Goal: Transaction & Acquisition: Purchase product/service

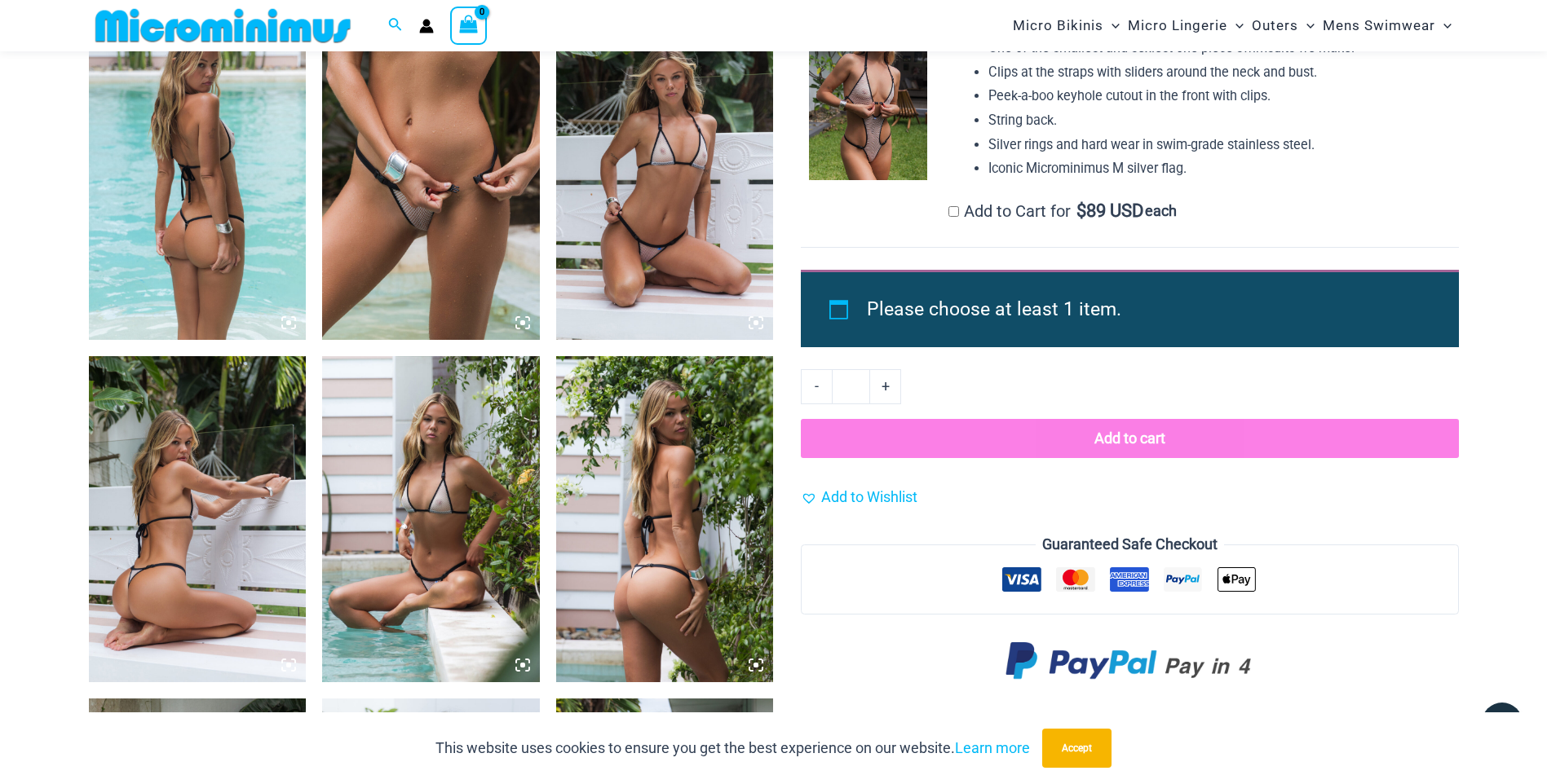
scroll to position [1533, 0]
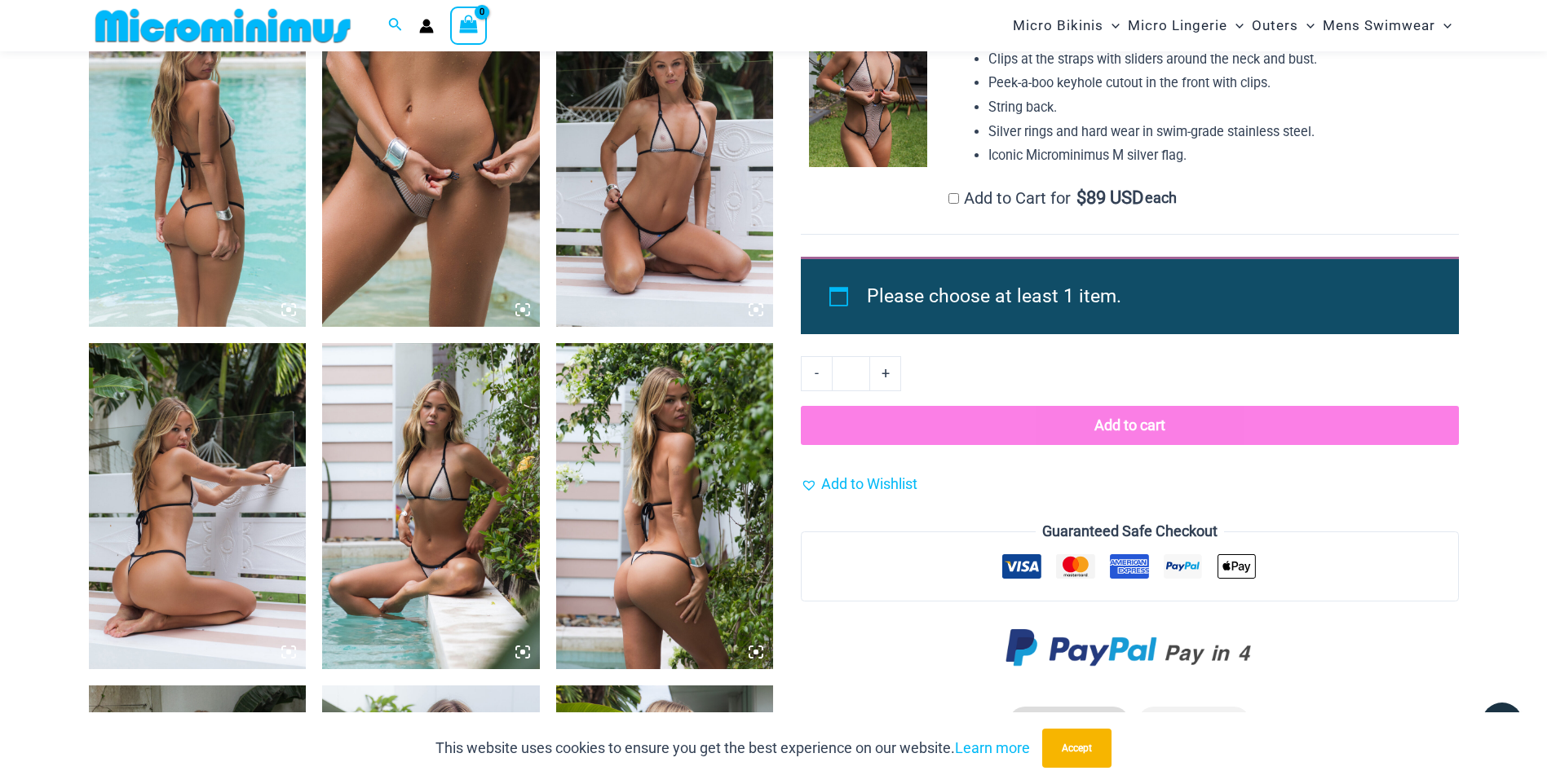
click at [477, 483] on img at bounding box center [431, 506] width 218 height 326
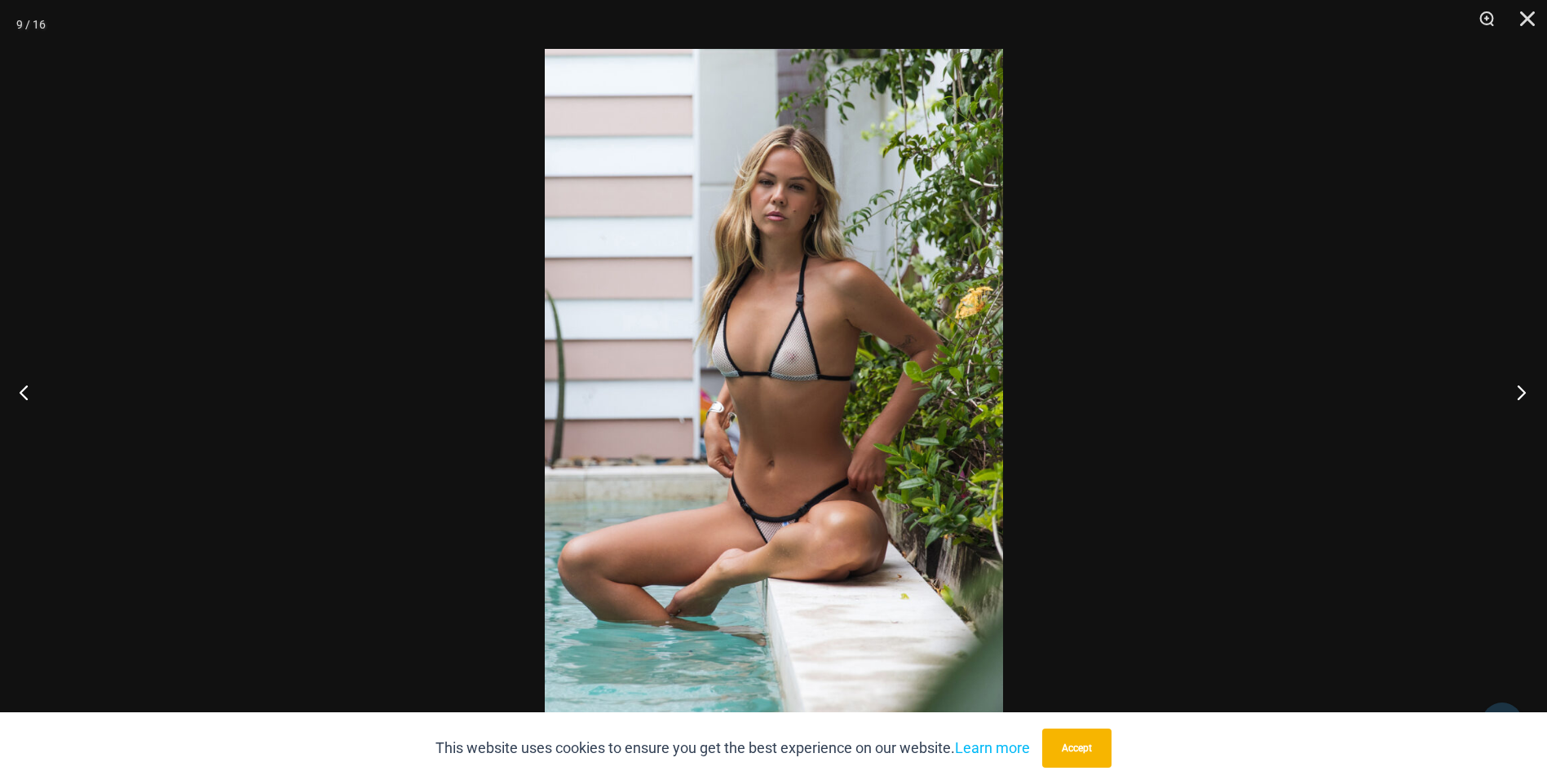
click at [1527, 392] on button "Next" at bounding box center [1516, 392] width 61 height 82
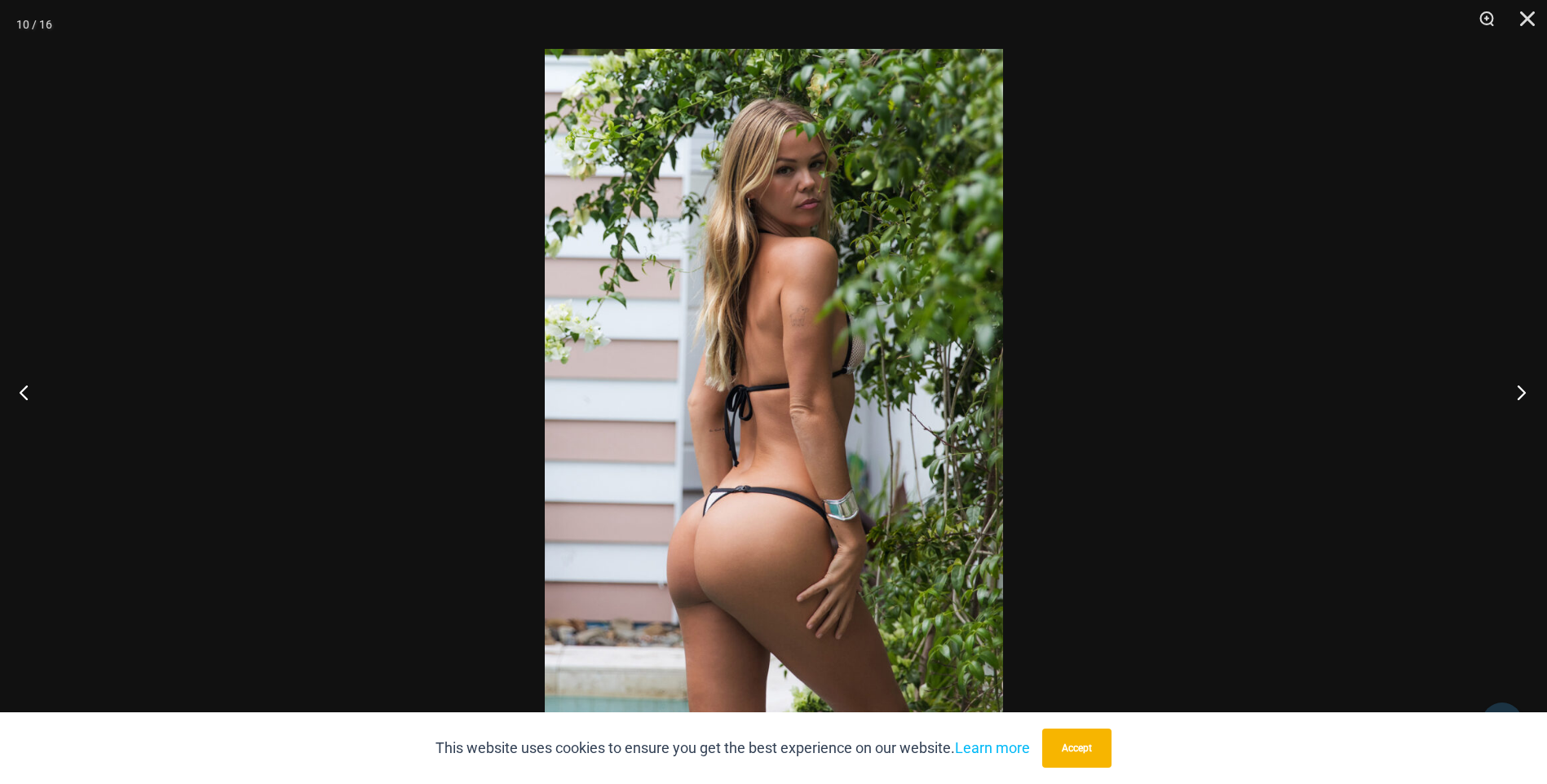
click at [1524, 389] on button "Next" at bounding box center [1516, 392] width 61 height 82
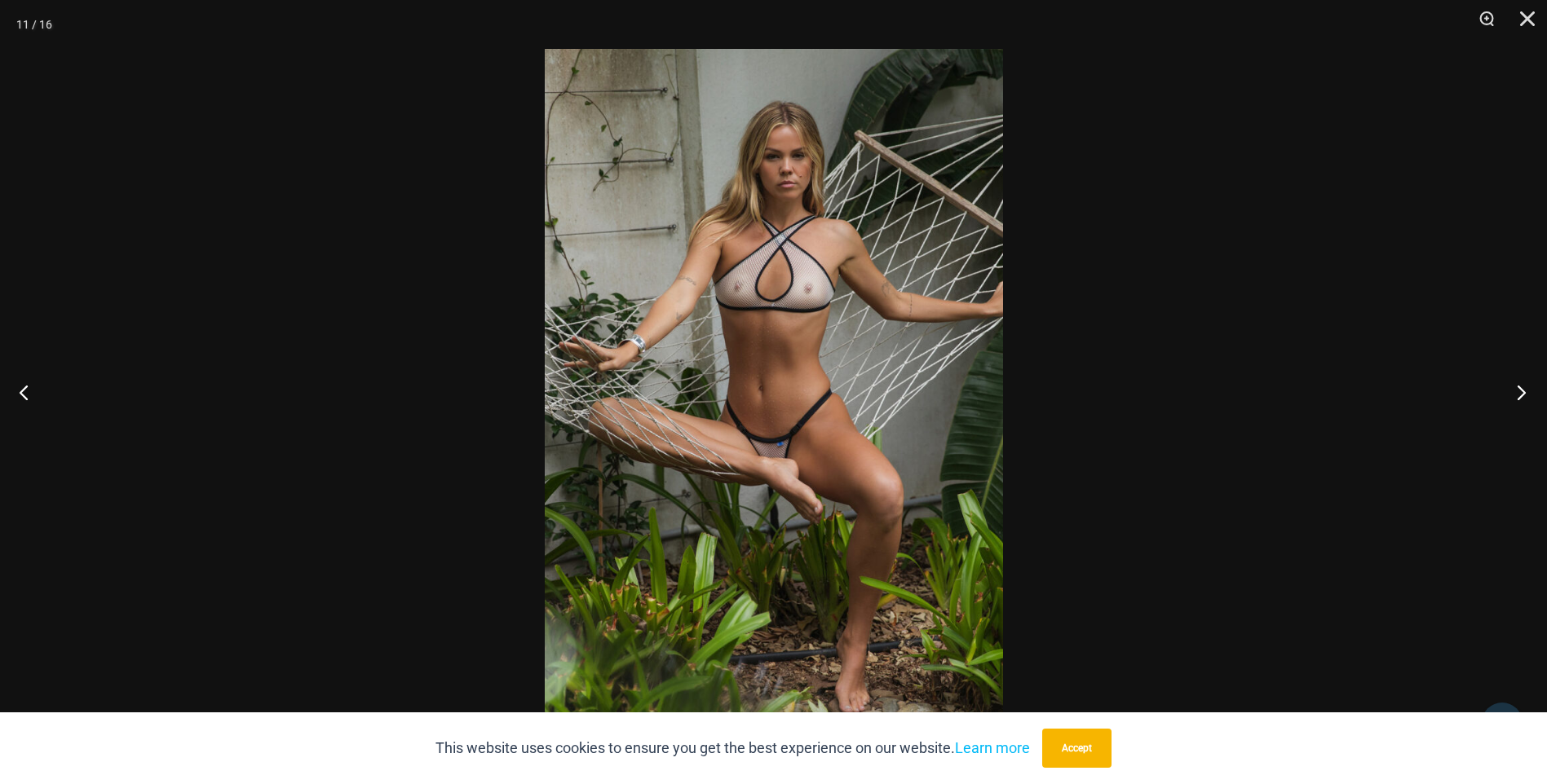
click at [1524, 390] on button "Next" at bounding box center [1516, 392] width 61 height 82
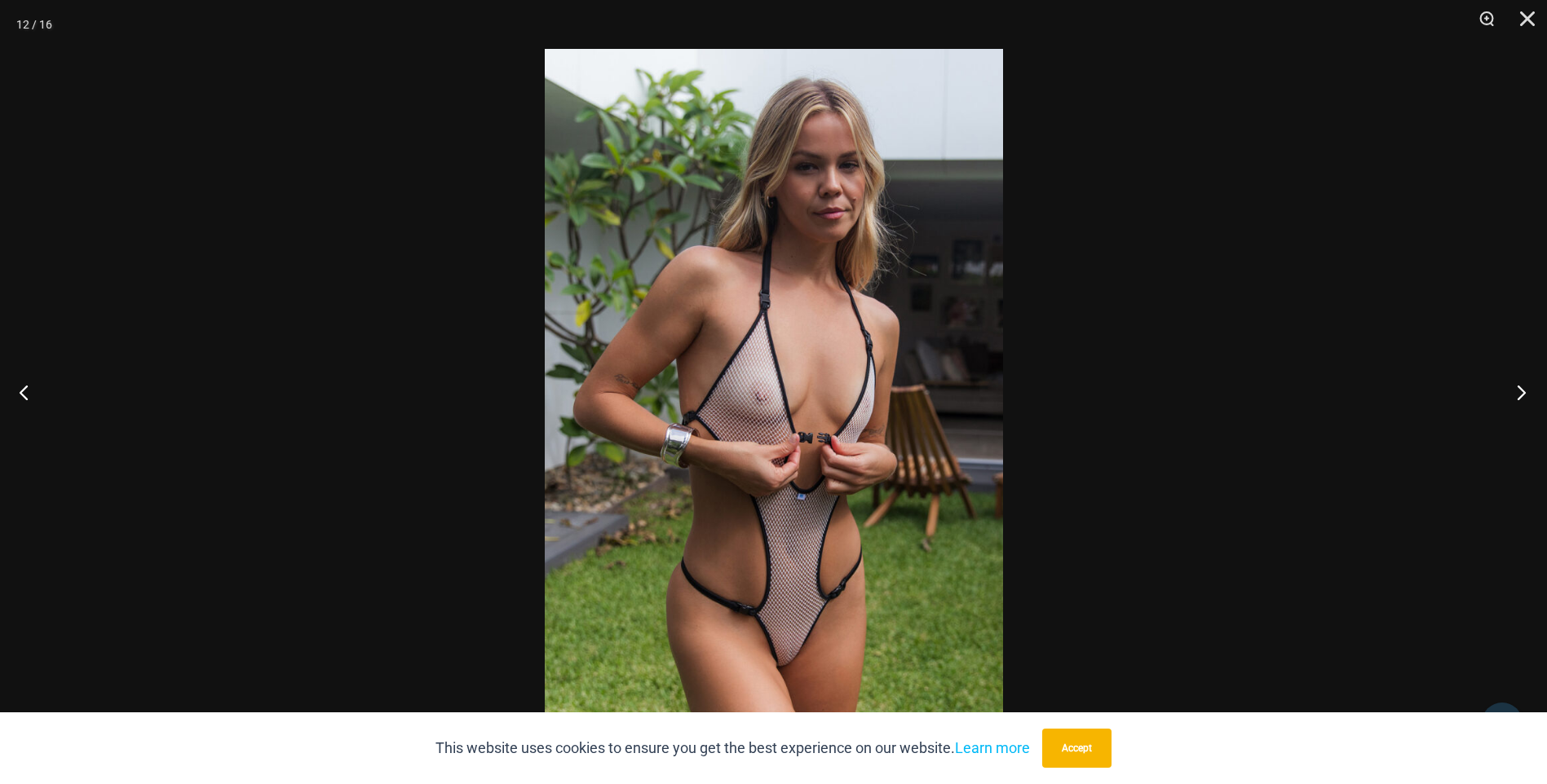
click at [1524, 390] on button "Next" at bounding box center [1516, 392] width 61 height 82
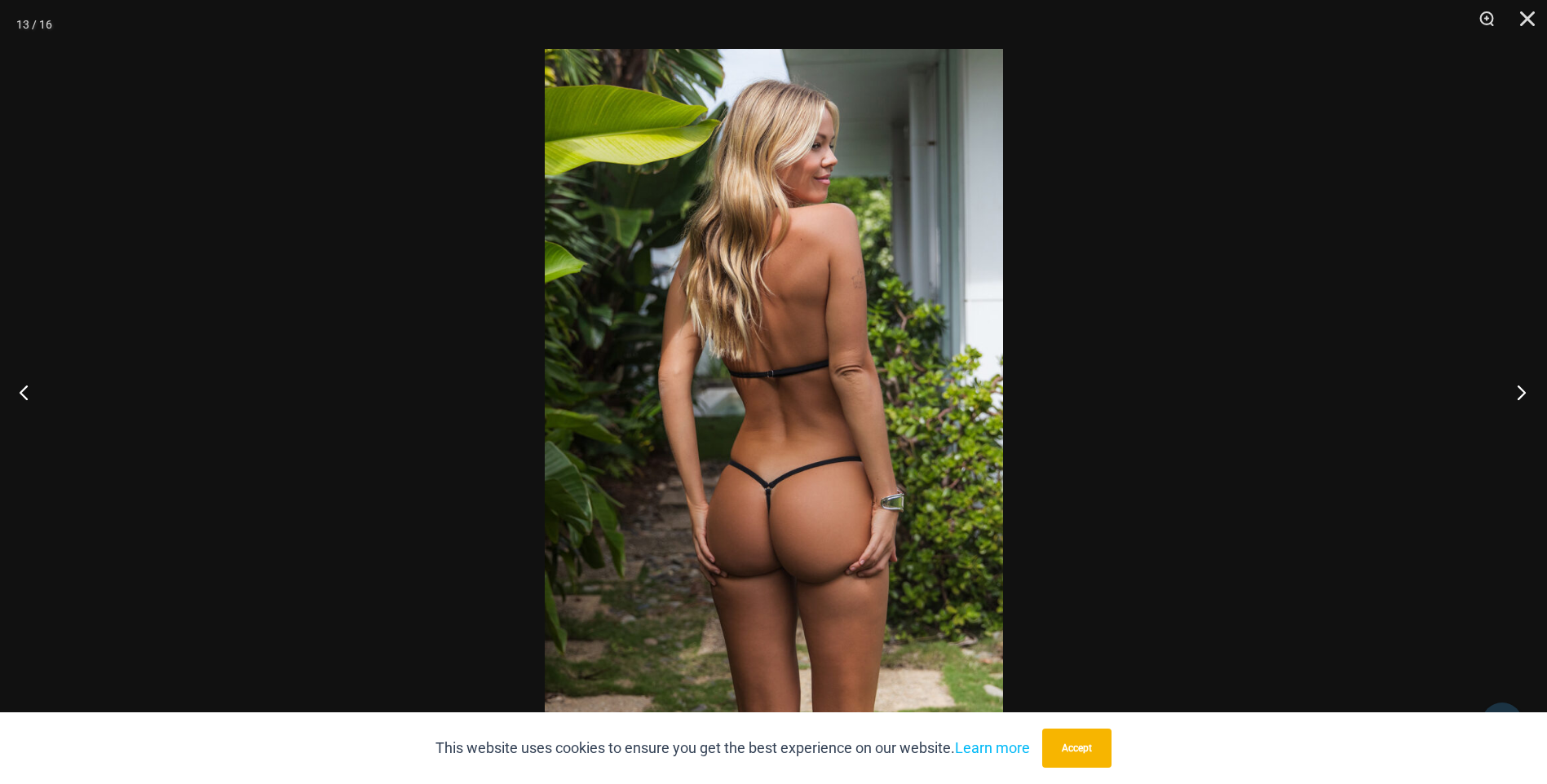
click at [1525, 391] on button "Next" at bounding box center [1516, 392] width 61 height 82
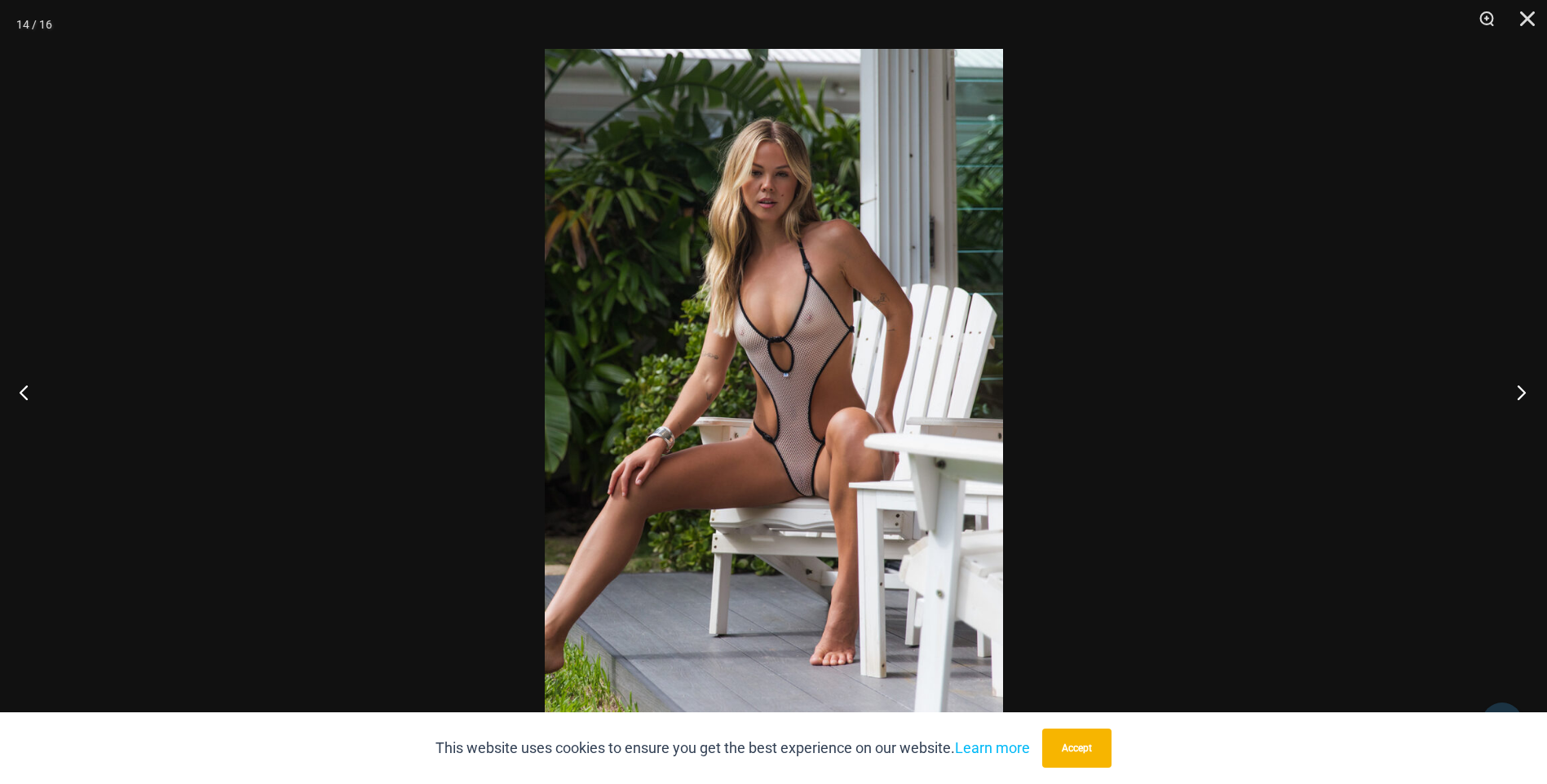
click at [1525, 391] on button "Next" at bounding box center [1516, 392] width 61 height 82
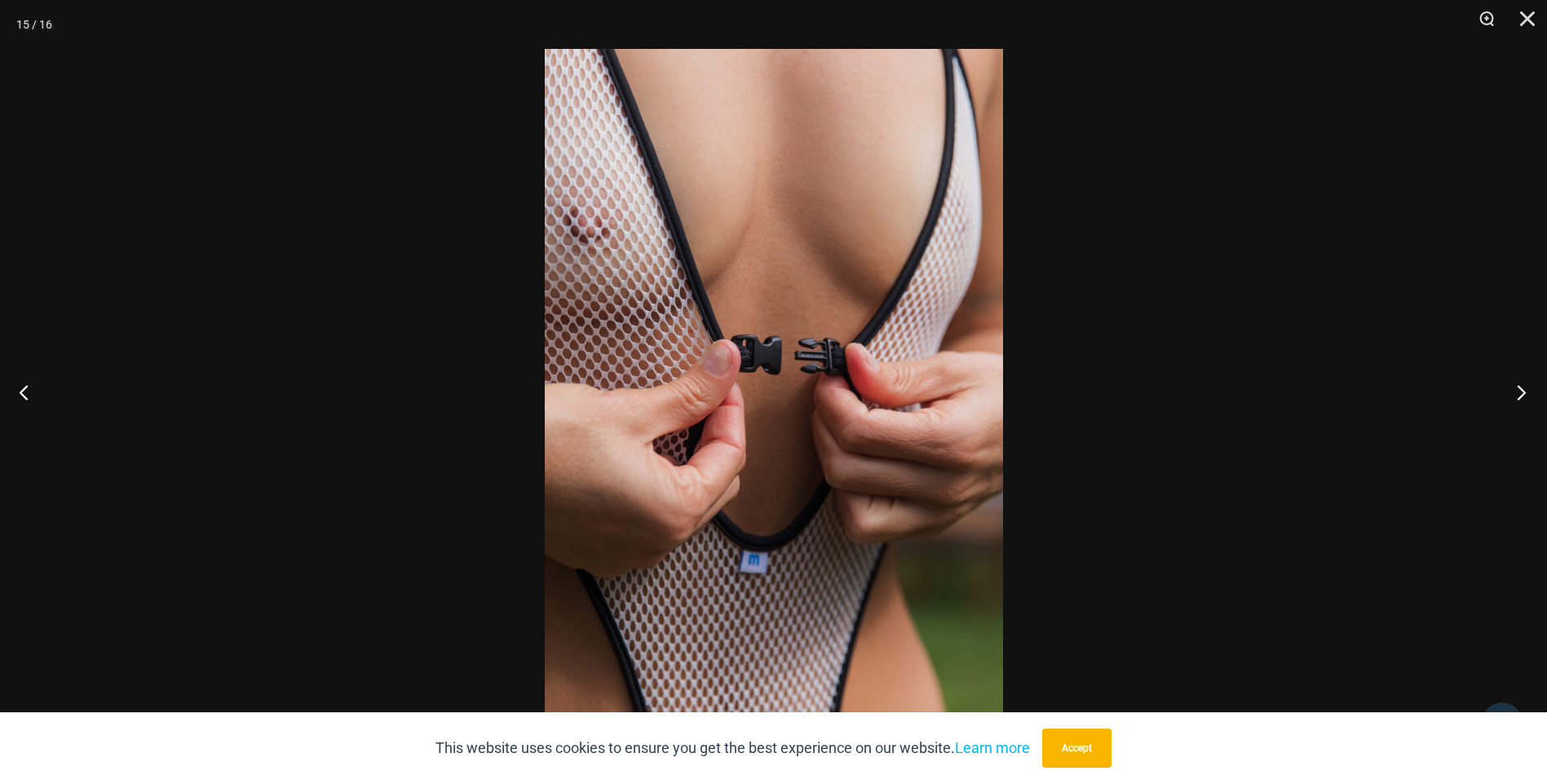
click at [1525, 391] on button "Next" at bounding box center [1516, 392] width 61 height 82
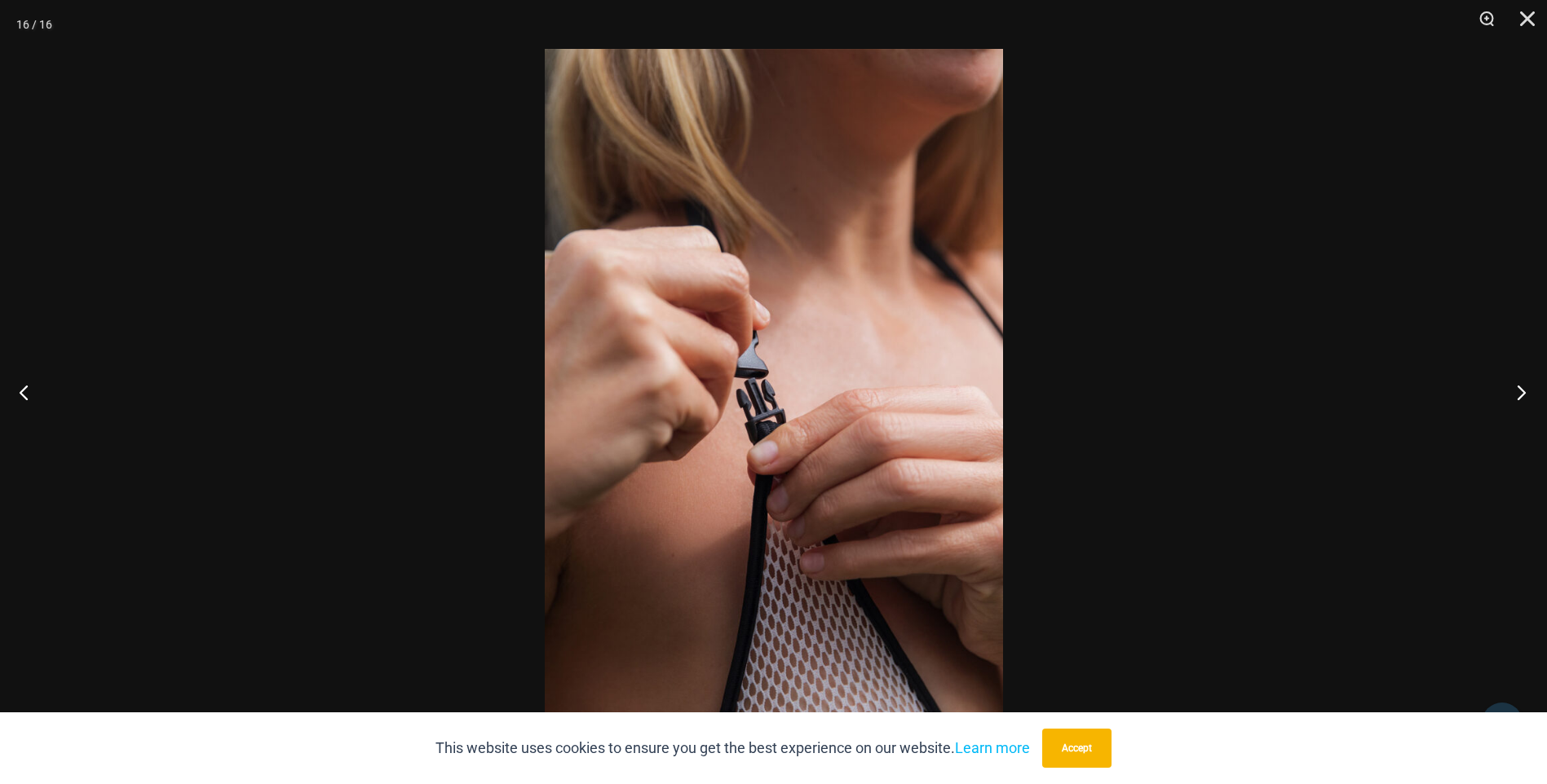
click at [1525, 389] on button "Next" at bounding box center [1516, 392] width 61 height 82
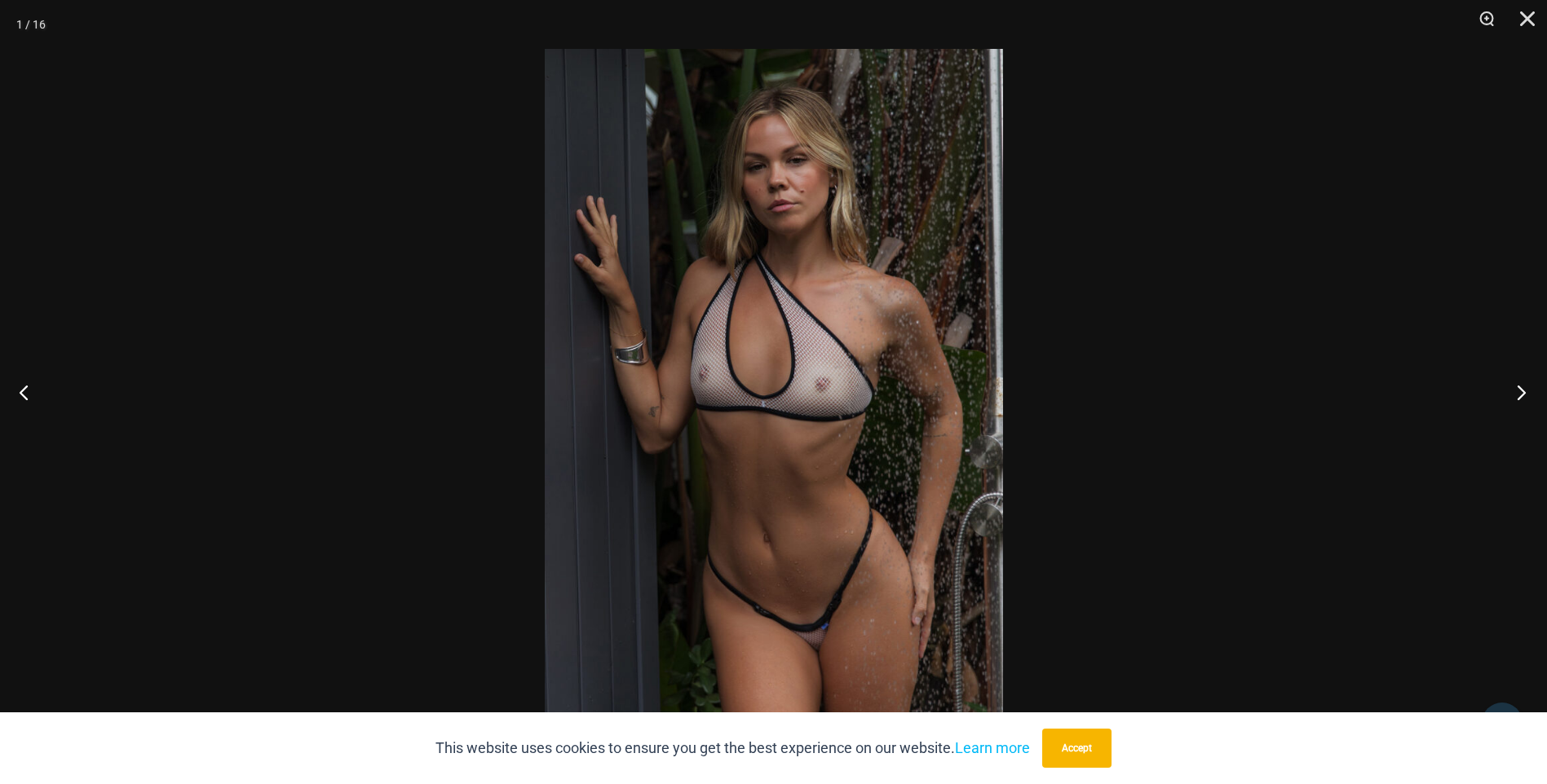
click at [1525, 386] on button "Next" at bounding box center [1516, 392] width 61 height 82
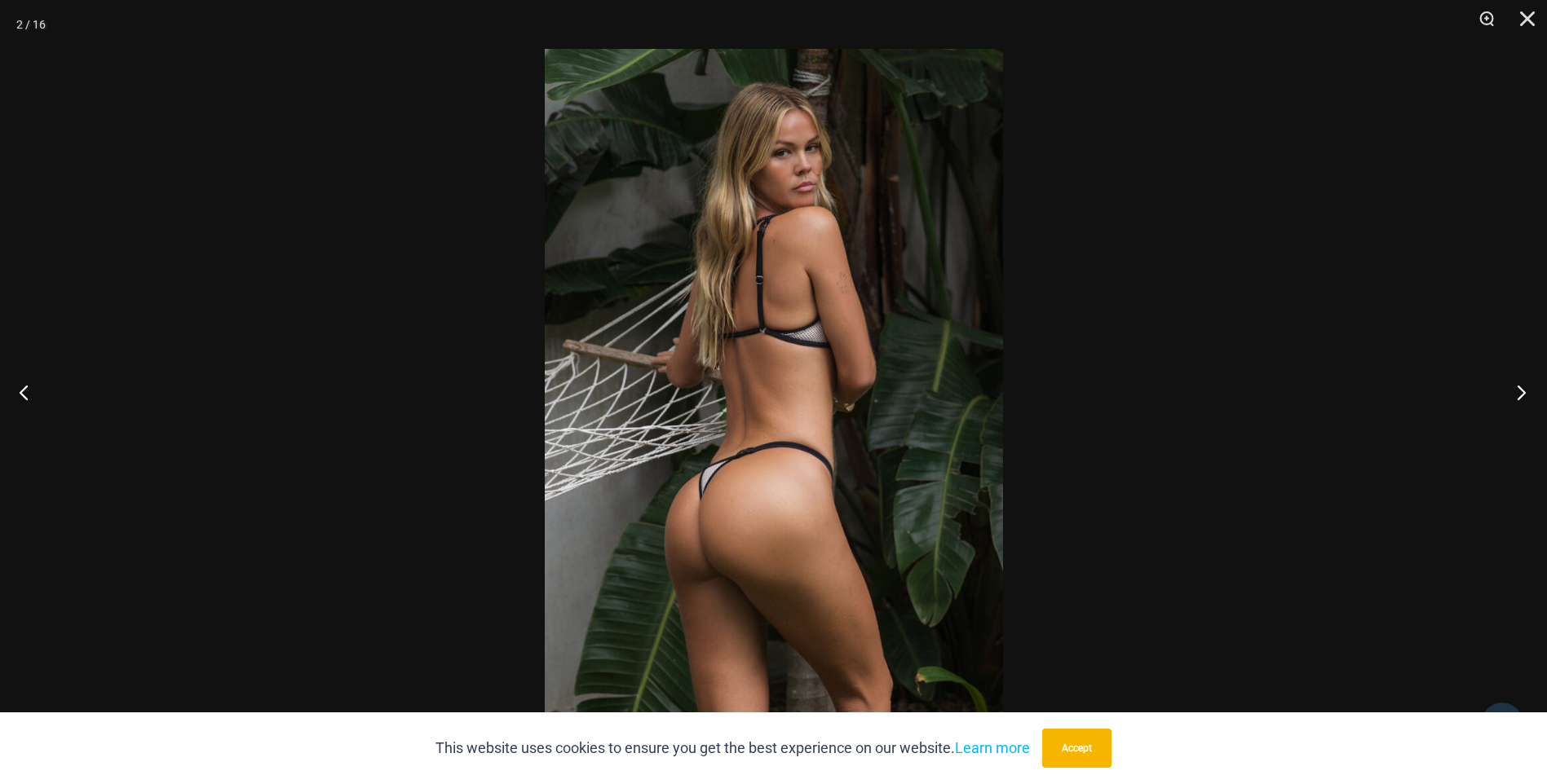
click at [1525, 386] on button "Next" at bounding box center [1516, 392] width 61 height 82
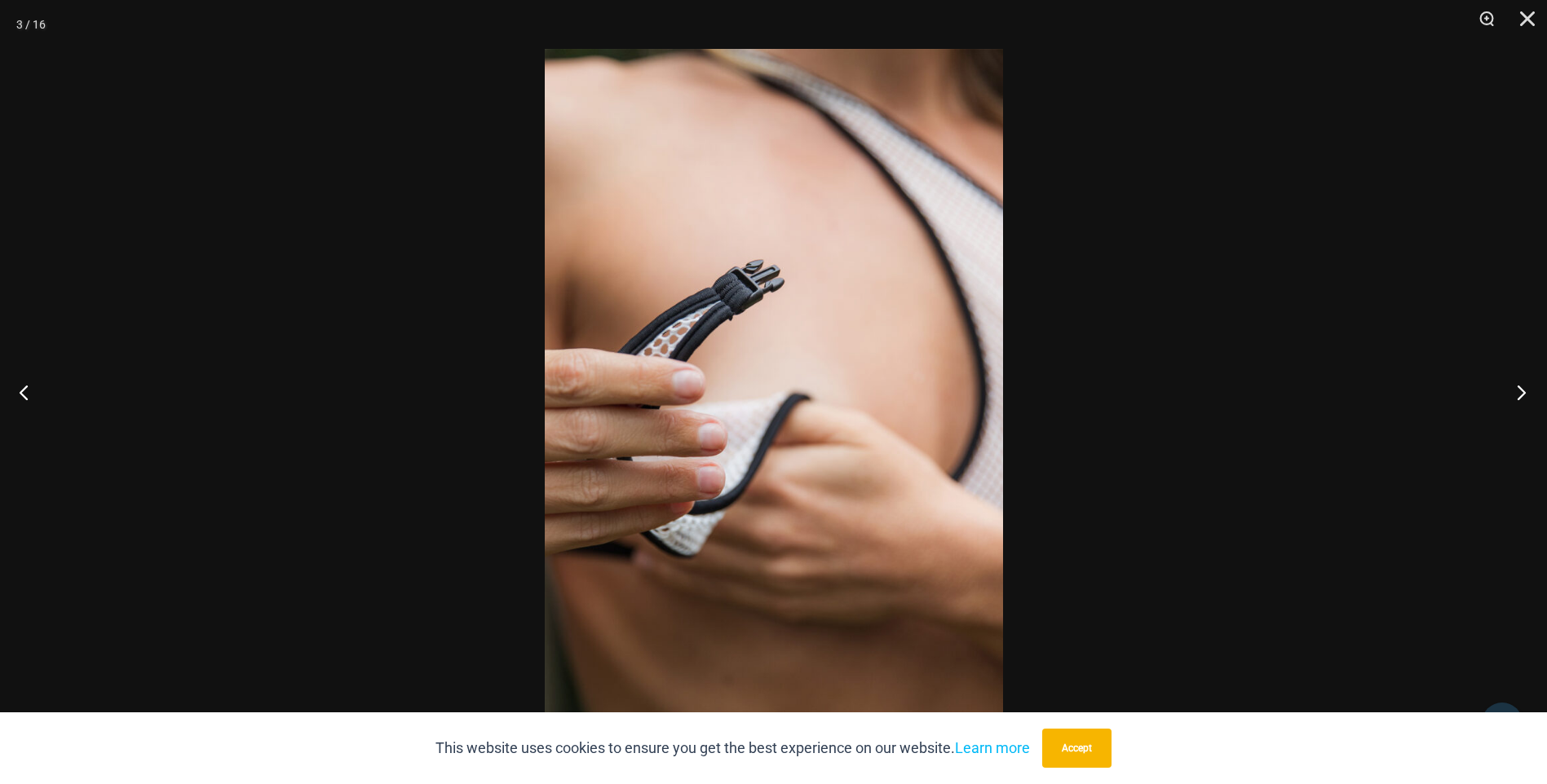
click at [1525, 386] on button "Next" at bounding box center [1516, 392] width 61 height 82
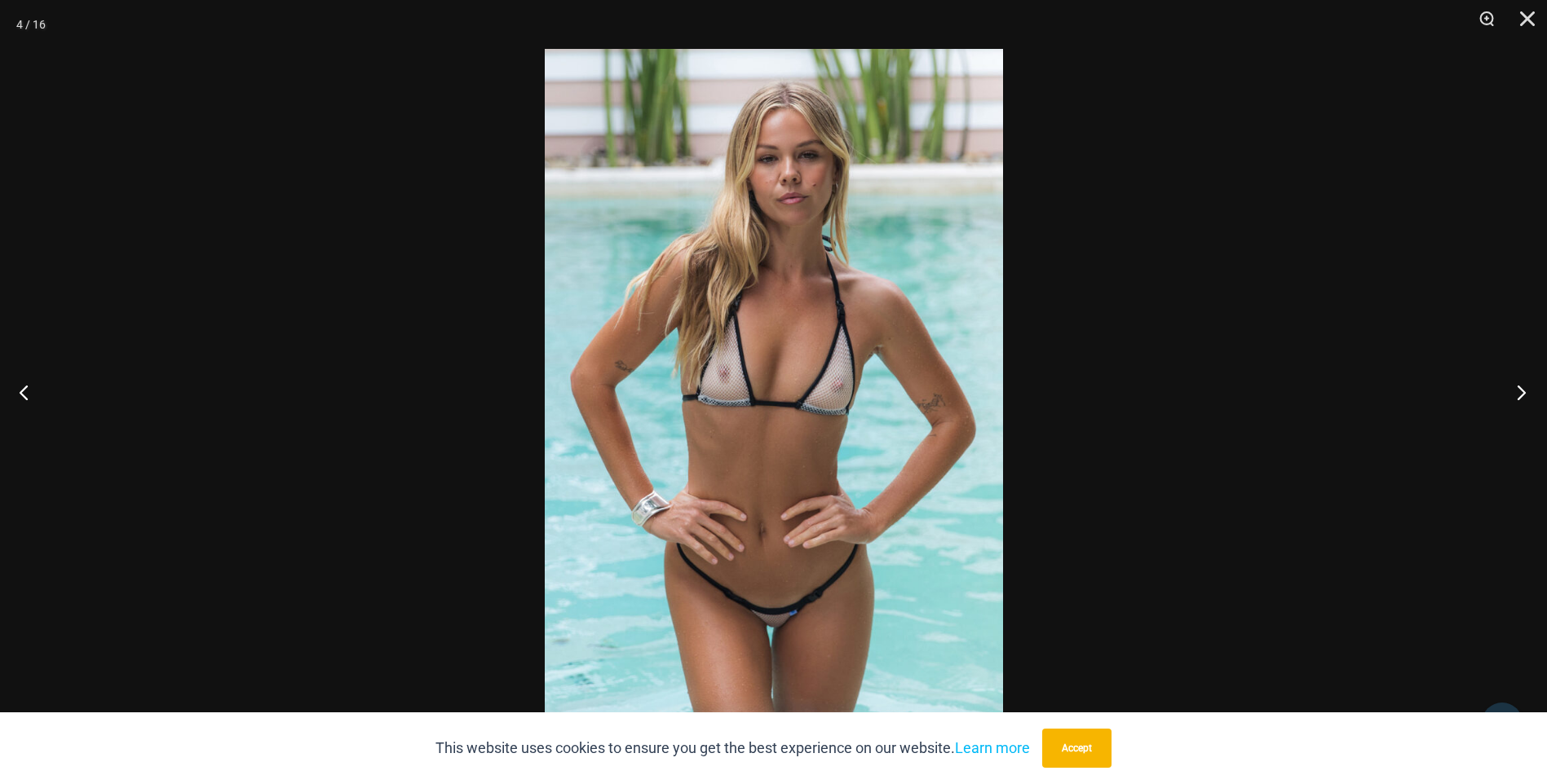
click at [1525, 386] on button "Next" at bounding box center [1516, 392] width 61 height 82
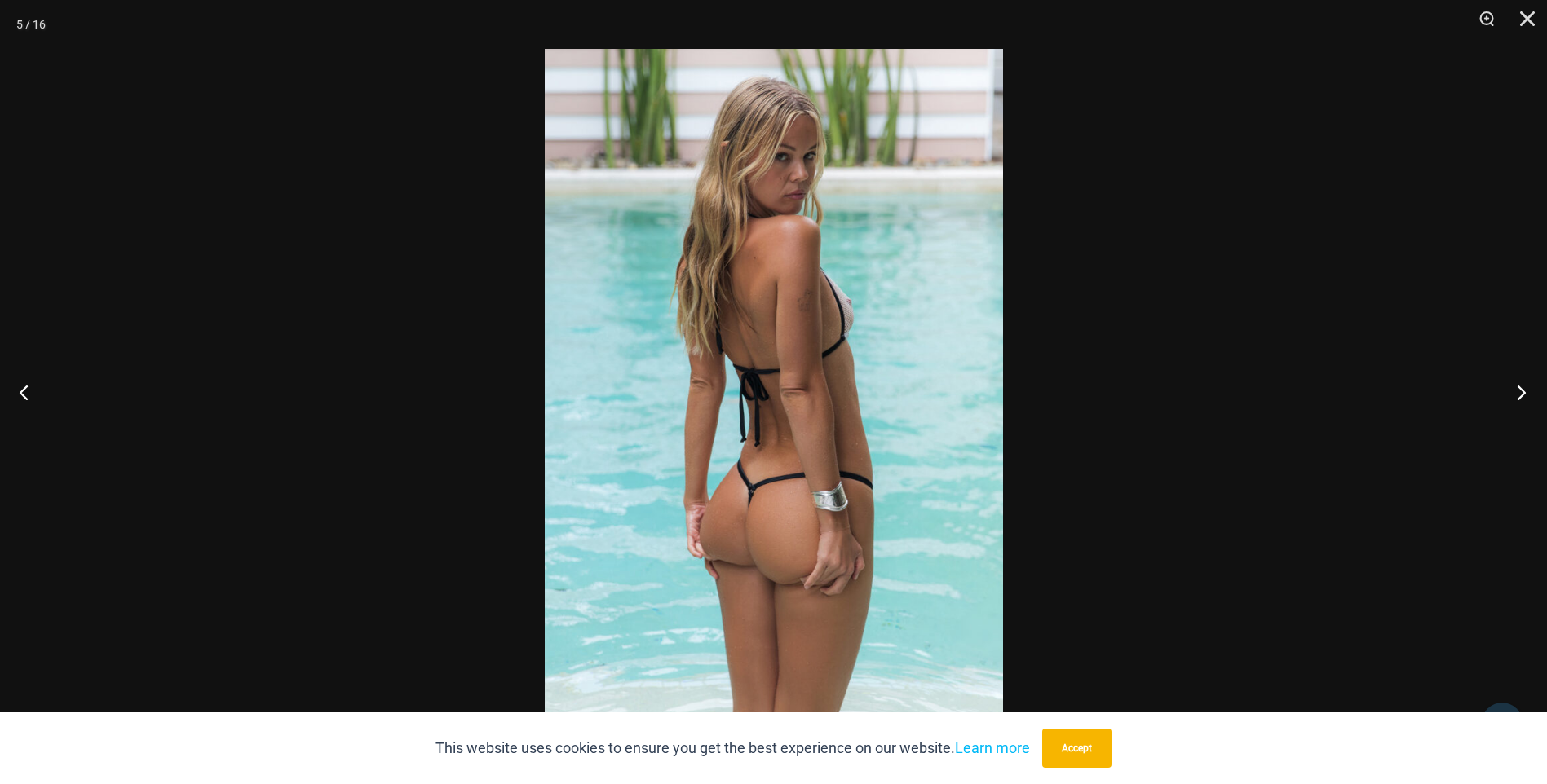
click at [1525, 386] on button "Next" at bounding box center [1516, 392] width 61 height 82
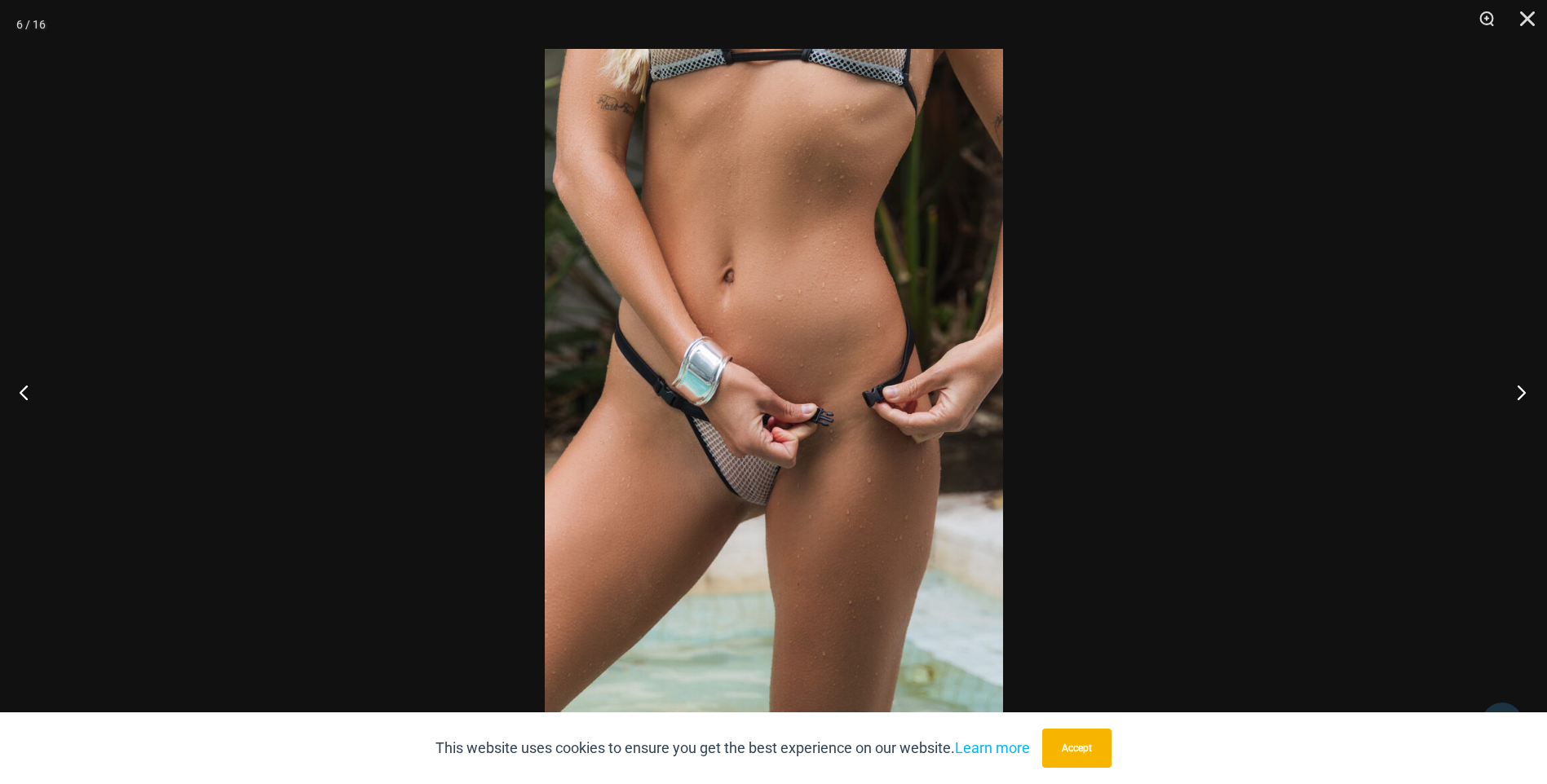
click at [1525, 386] on button "Next" at bounding box center [1516, 392] width 61 height 82
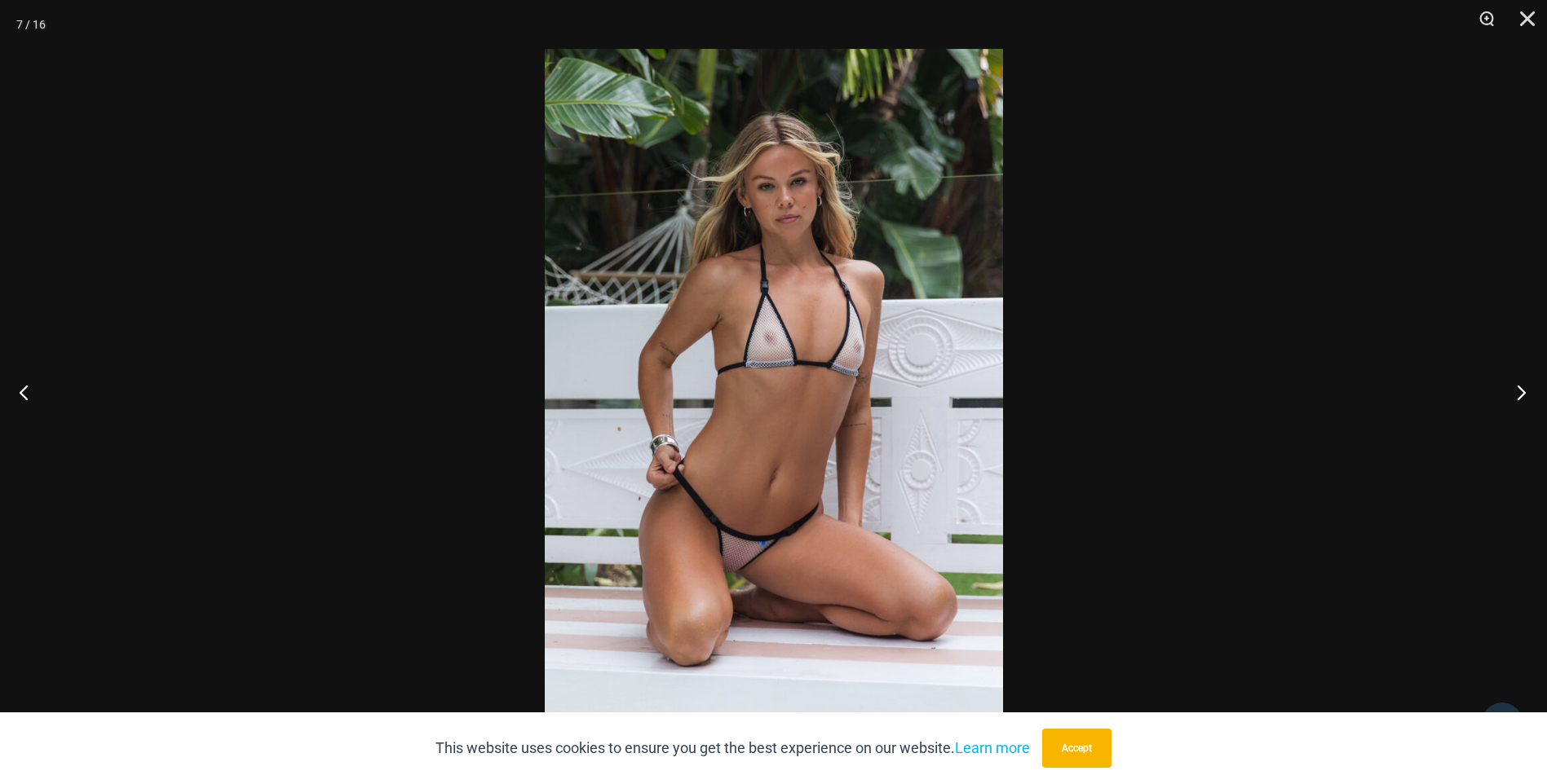
click at [1525, 386] on button "Next" at bounding box center [1516, 392] width 61 height 82
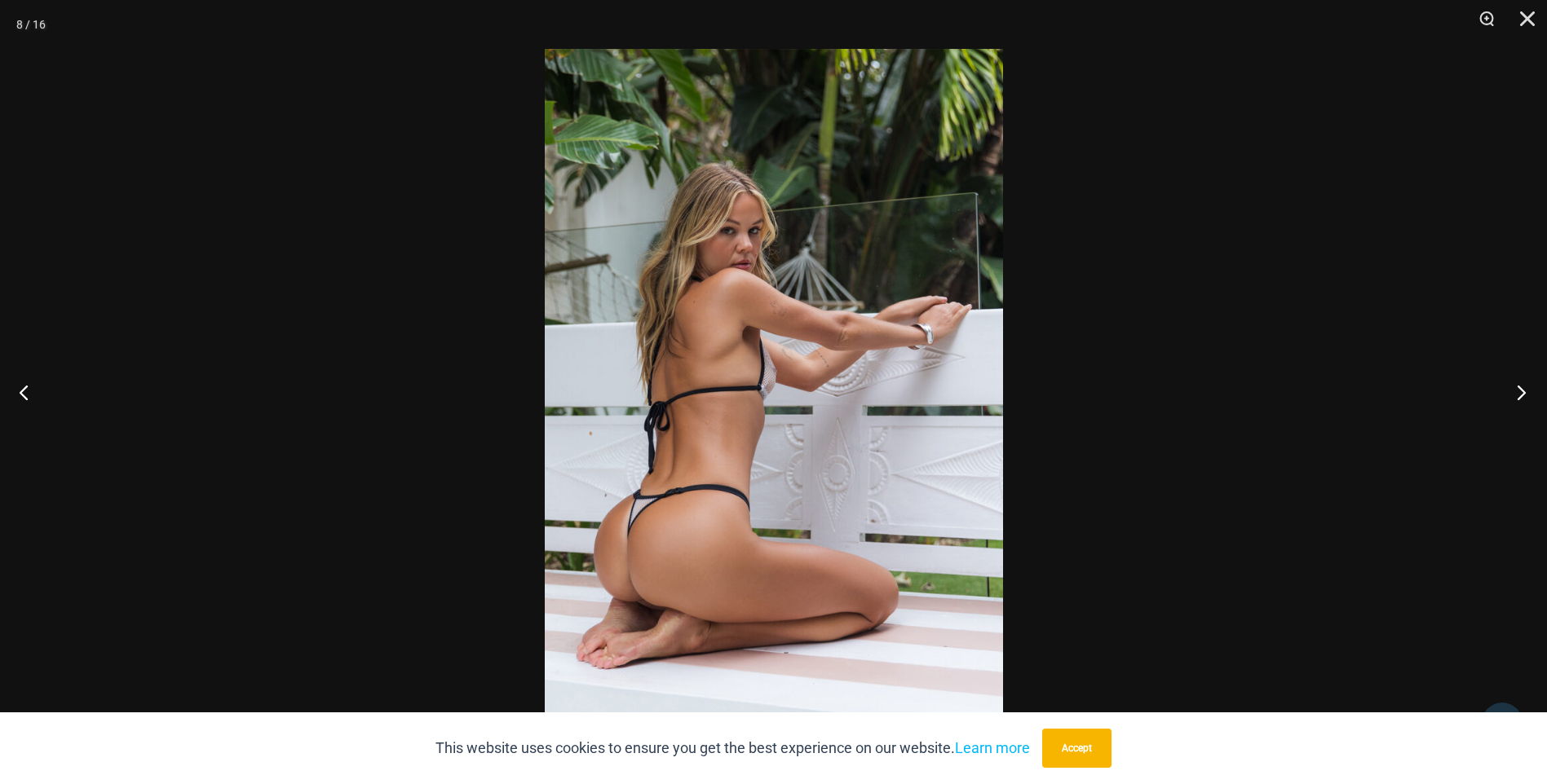
click at [1525, 386] on button "Next" at bounding box center [1516, 392] width 61 height 82
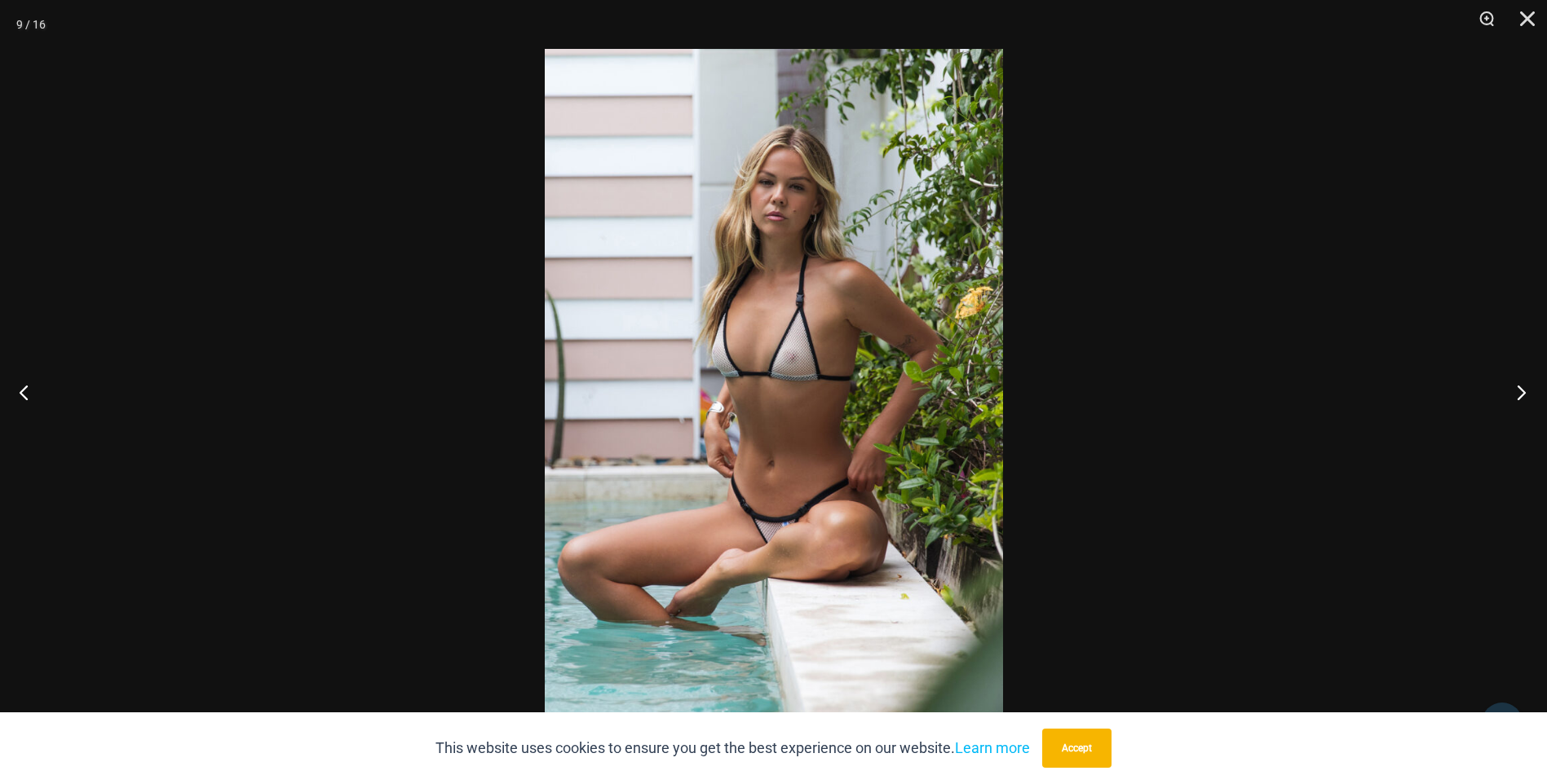
click at [1525, 386] on button "Next" at bounding box center [1516, 392] width 61 height 82
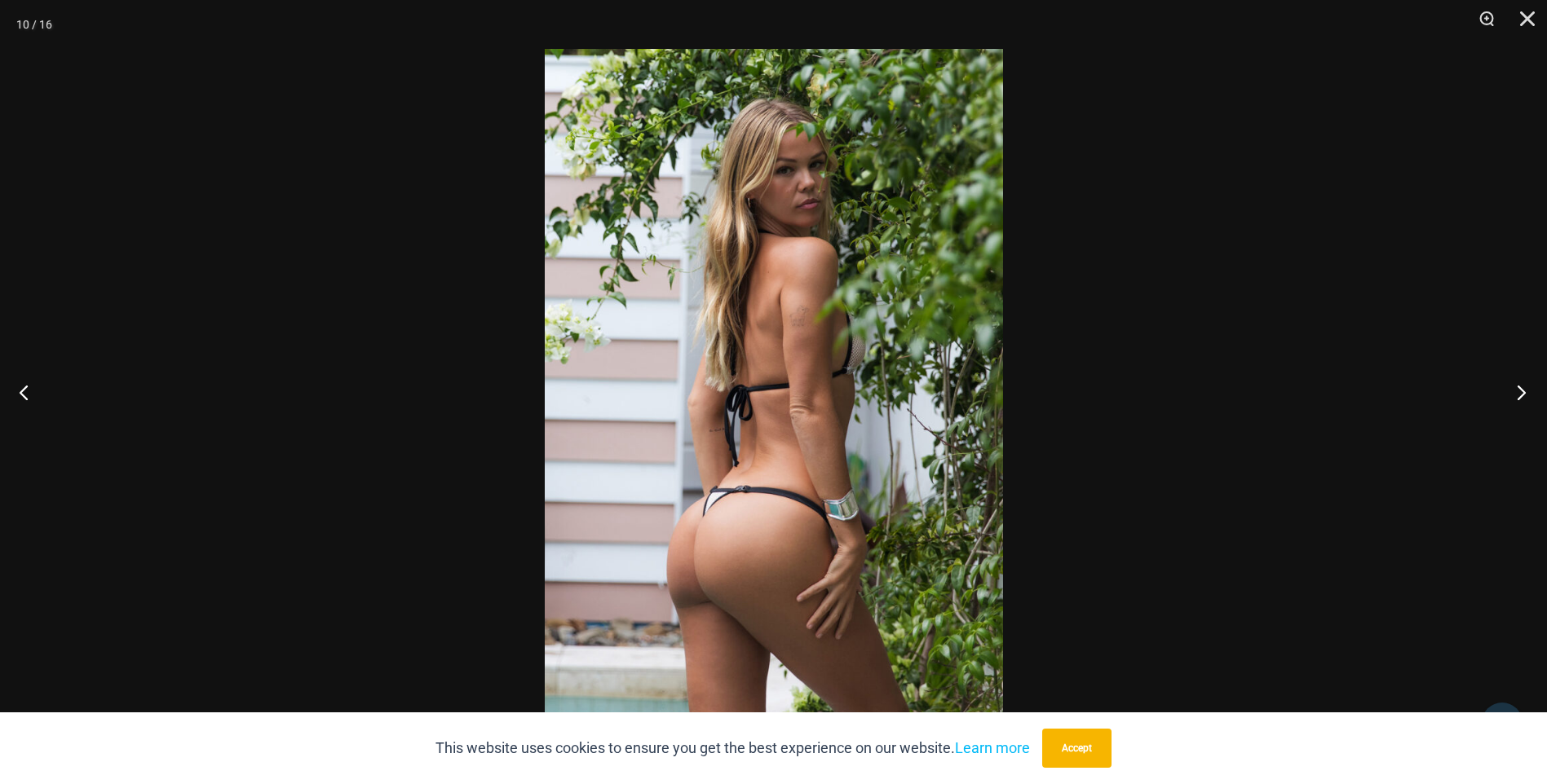
click at [1525, 386] on button "Next" at bounding box center [1516, 392] width 61 height 82
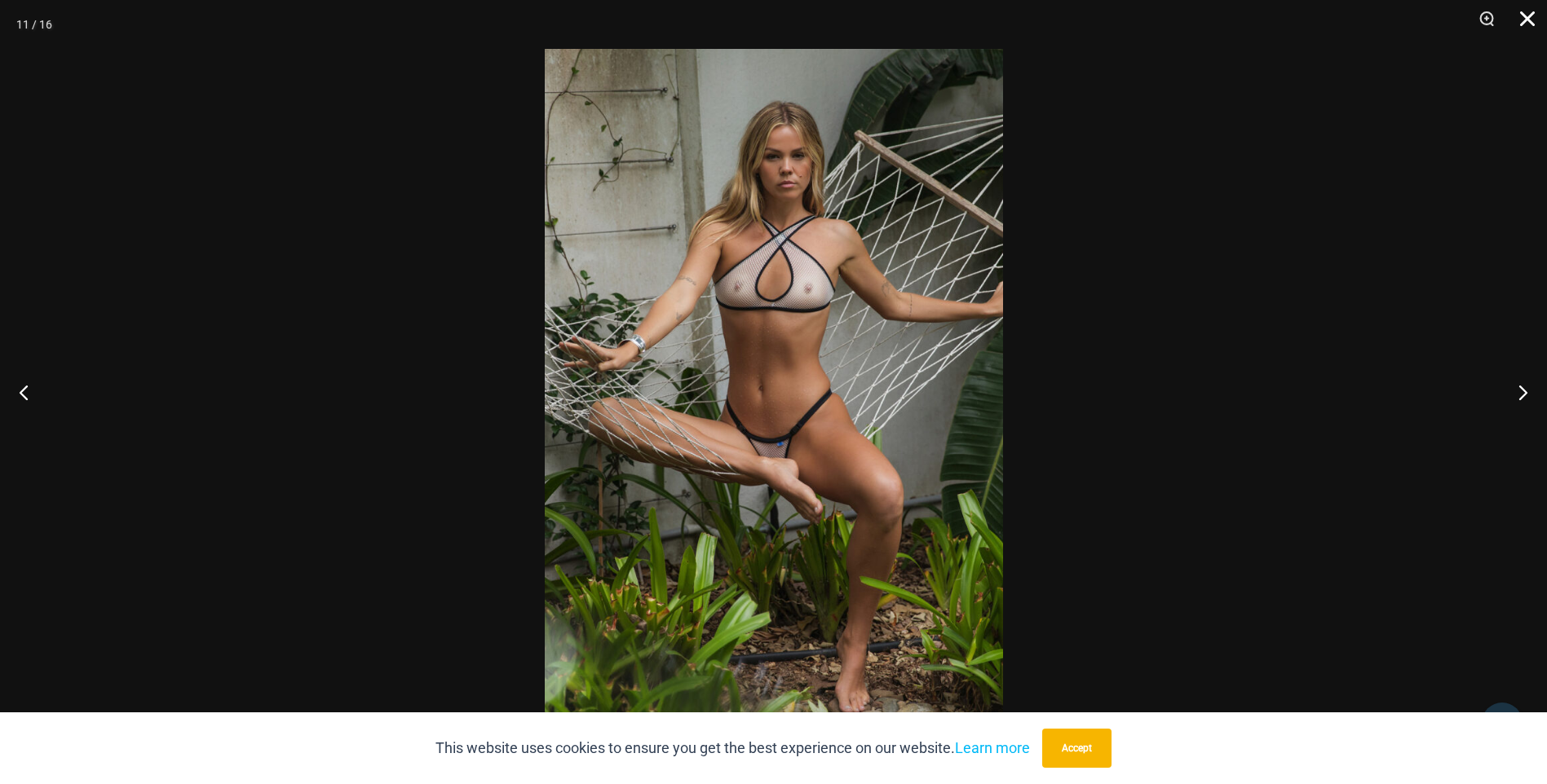
click at [1528, 12] on button "Close" at bounding box center [1522, 24] width 41 height 49
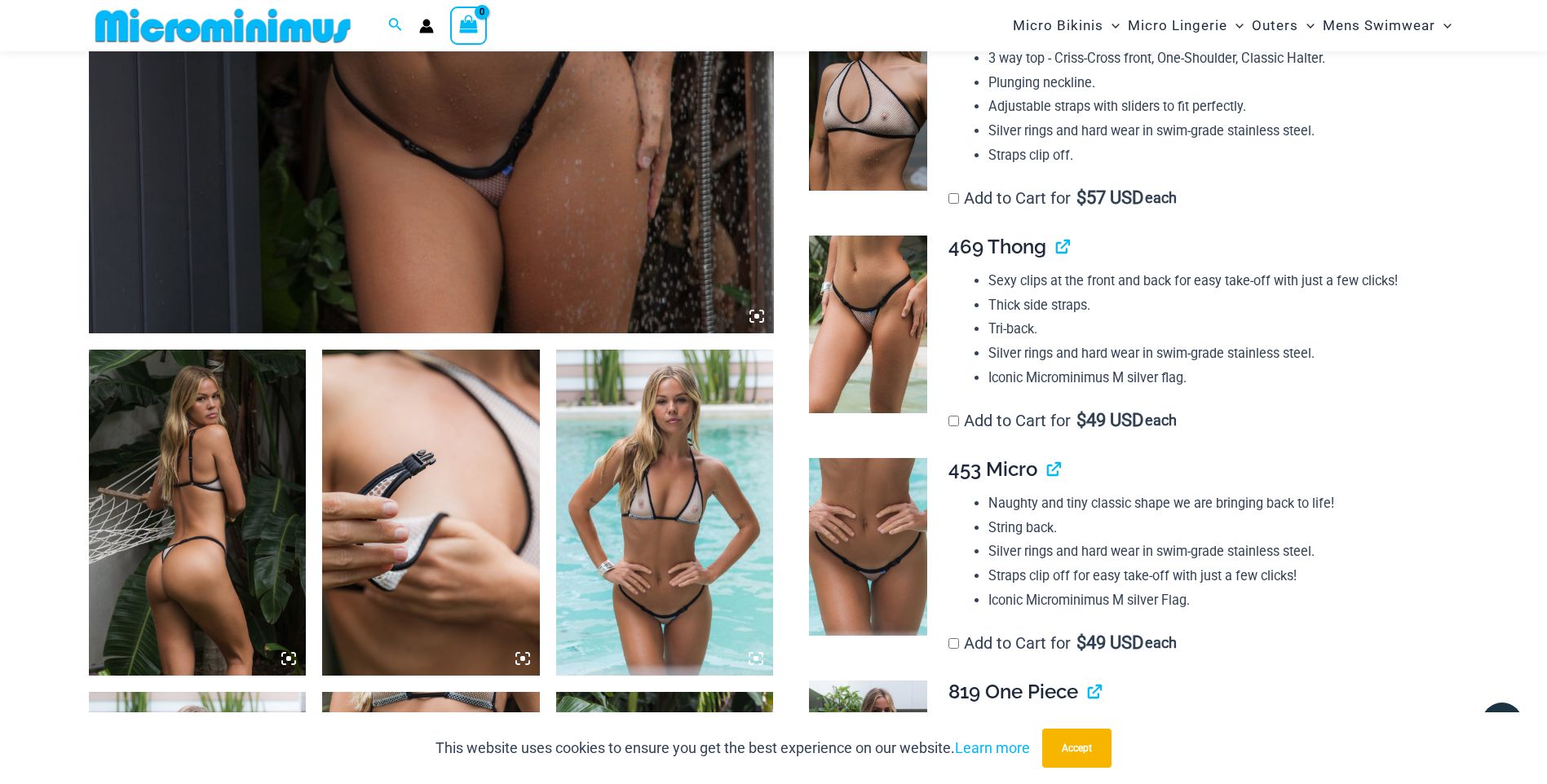
scroll to position [800, 0]
